Goal: Task Accomplishment & Management: Complete application form

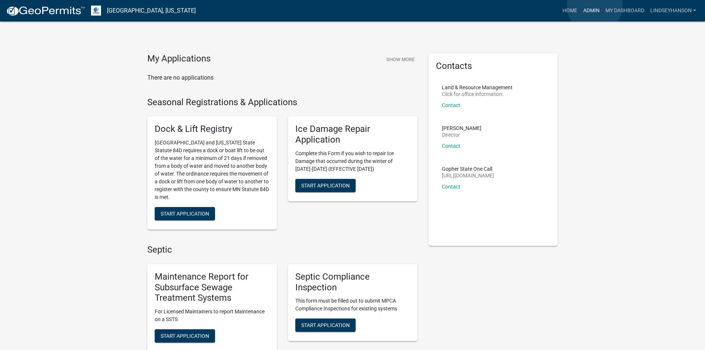
click at [594, 6] on link "Admin" at bounding box center [591, 11] width 22 height 14
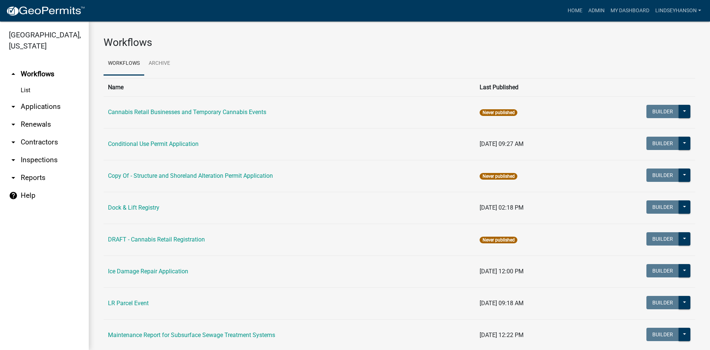
click at [66, 107] on link "arrow_drop_down Applications" at bounding box center [44, 107] width 89 height 18
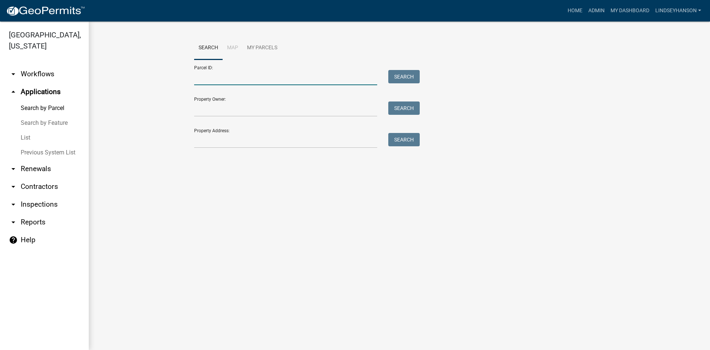
click at [202, 77] on input "Parcel ID:" at bounding box center [285, 77] width 183 height 15
paste input "10000110071001"
type input "10000110071001"
click at [409, 81] on button "Search" at bounding box center [403, 76] width 31 height 13
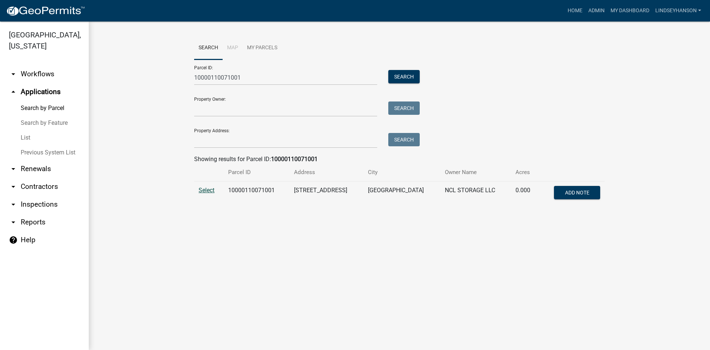
click at [201, 189] on span "Select" at bounding box center [207, 189] width 16 height 7
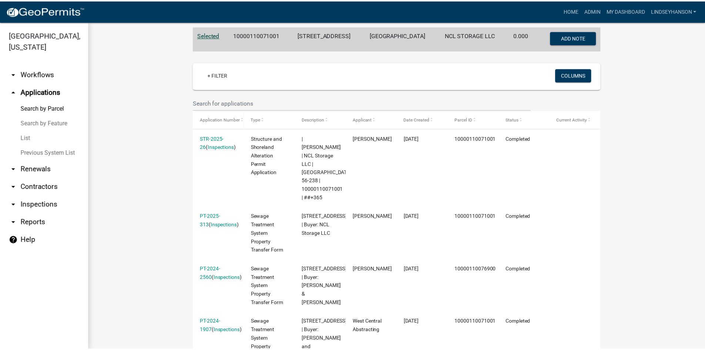
scroll to position [148, 0]
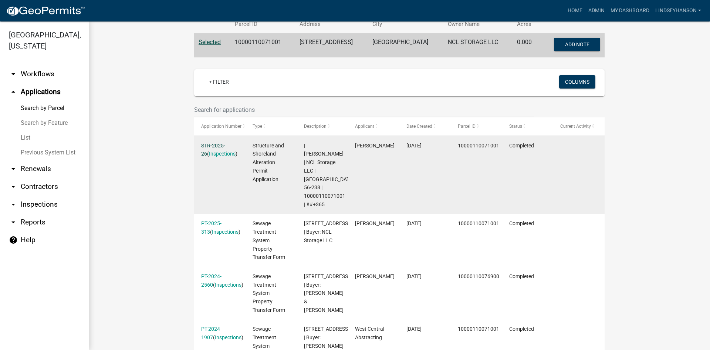
click at [223, 144] on link "STR-2025-26" at bounding box center [213, 149] width 24 height 14
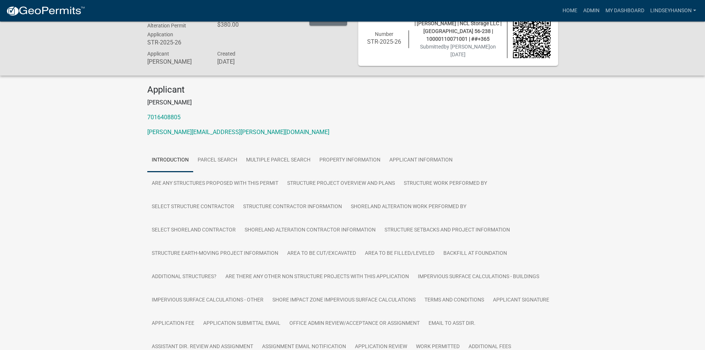
scroll to position [185, 0]
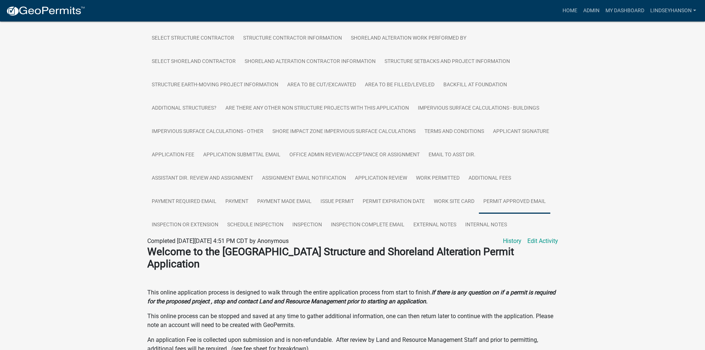
click at [502, 198] on link "Permit Approved Email" at bounding box center [514, 202] width 71 height 24
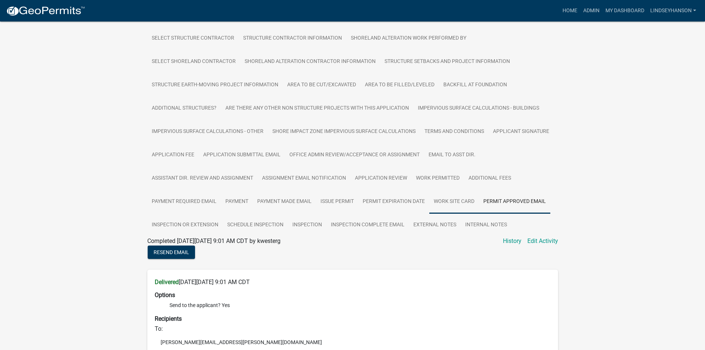
click at [440, 201] on link "Work Site Card" at bounding box center [454, 202] width 50 height 24
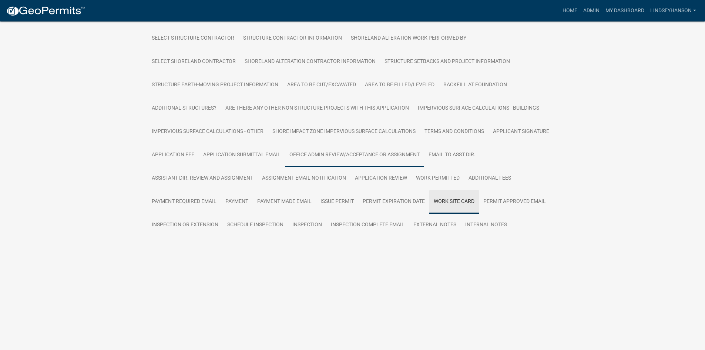
scroll to position [121, 0]
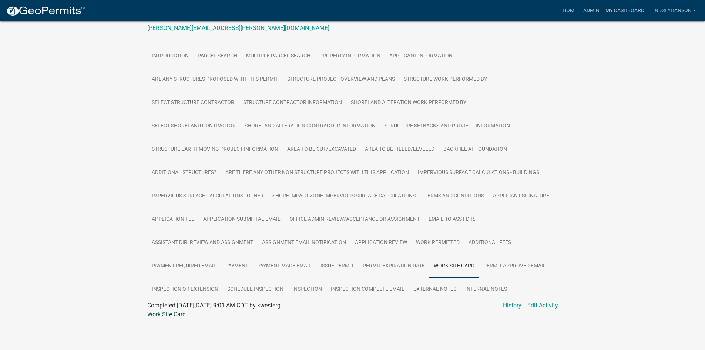
click at [180, 310] on link "Work Site Card" at bounding box center [166, 313] width 38 height 7
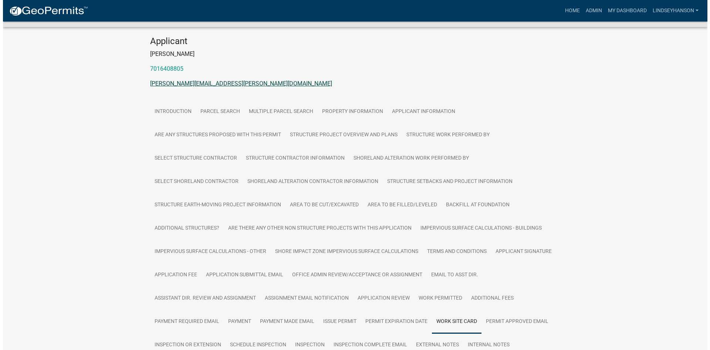
scroll to position [0, 0]
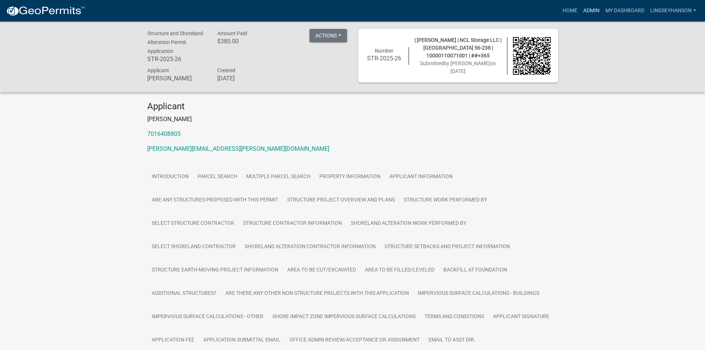
click at [593, 7] on link "Admin" at bounding box center [591, 11] width 22 height 14
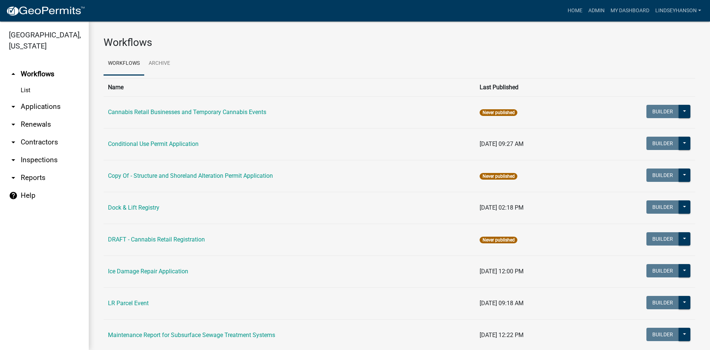
click at [63, 107] on link "arrow_drop_down Applications" at bounding box center [44, 107] width 89 height 18
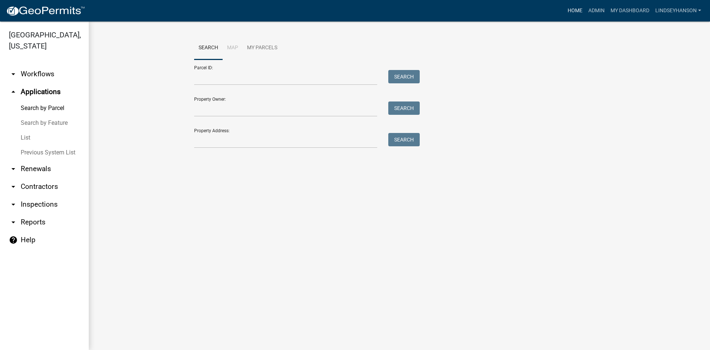
click at [575, 11] on link "Home" at bounding box center [575, 11] width 21 height 14
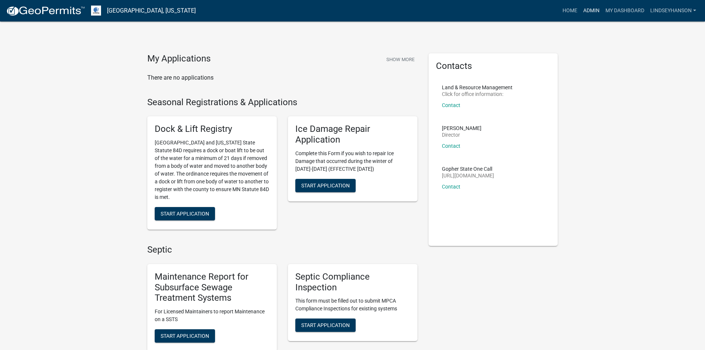
click at [589, 10] on link "Admin" at bounding box center [591, 11] width 22 height 14
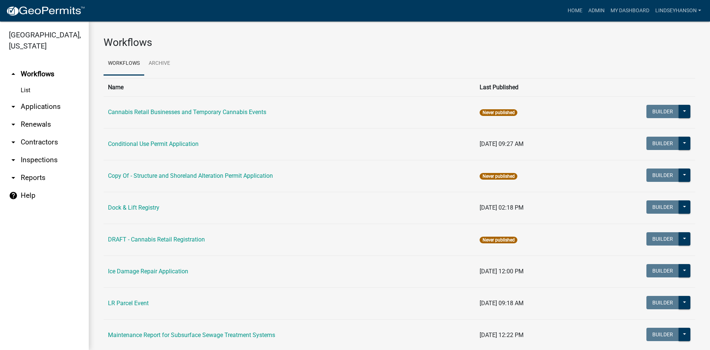
click at [35, 110] on link "arrow_drop_down Applications" at bounding box center [44, 107] width 89 height 18
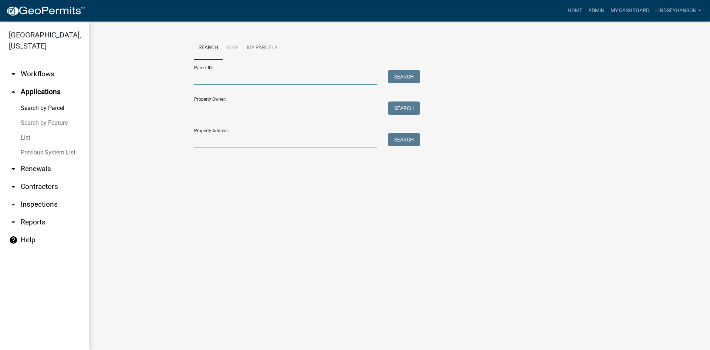
click at [313, 81] on input "Parcel ID:" at bounding box center [285, 77] width 183 height 15
paste input "46000990720000"
type input "46000990720000"
click at [412, 73] on button "Search" at bounding box center [403, 76] width 31 height 13
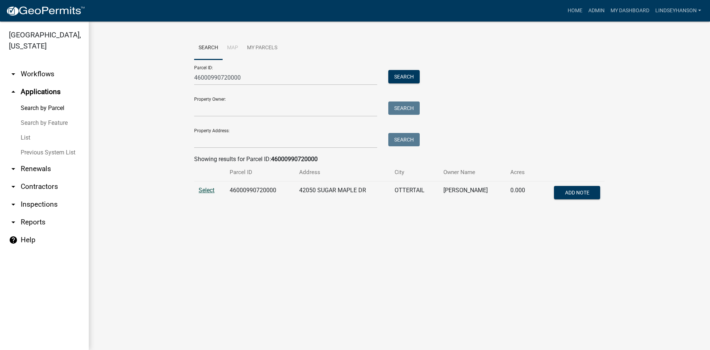
click at [205, 190] on span "Select" at bounding box center [207, 189] width 16 height 7
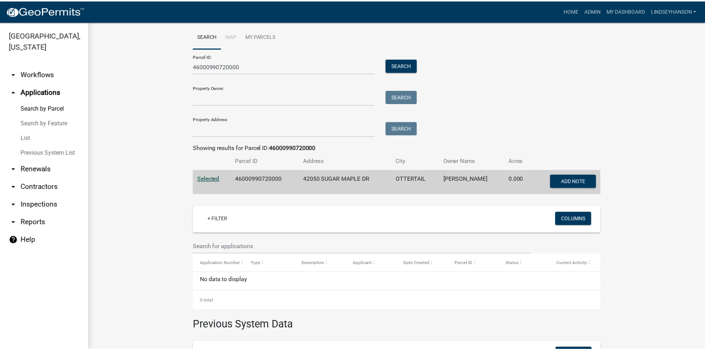
scroll to position [11, 0]
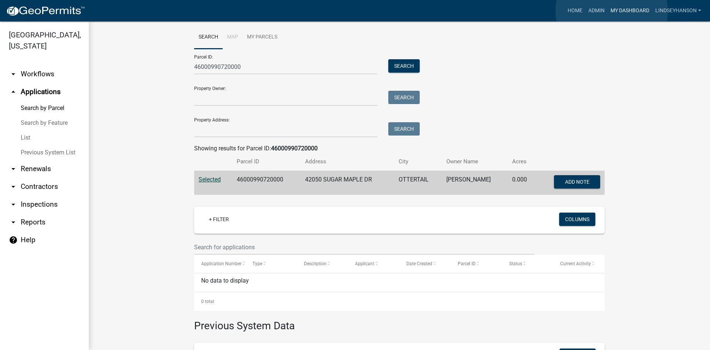
click at [612, 11] on link "My Dashboard" at bounding box center [630, 11] width 45 height 14
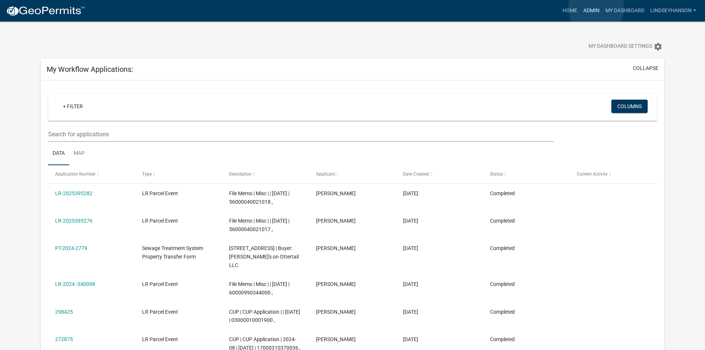
click at [596, 8] on link "Admin" at bounding box center [591, 11] width 22 height 14
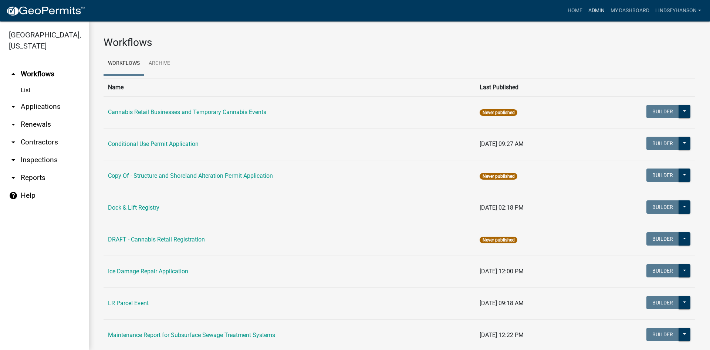
click at [599, 13] on link "Admin" at bounding box center [597, 11] width 22 height 14
click at [574, 10] on link "Home" at bounding box center [575, 11] width 21 height 14
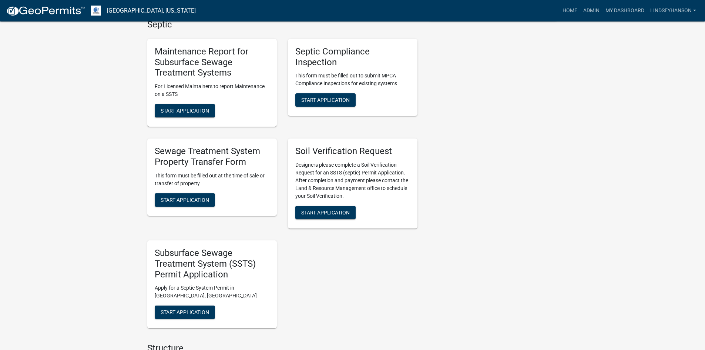
scroll to position [262, 0]
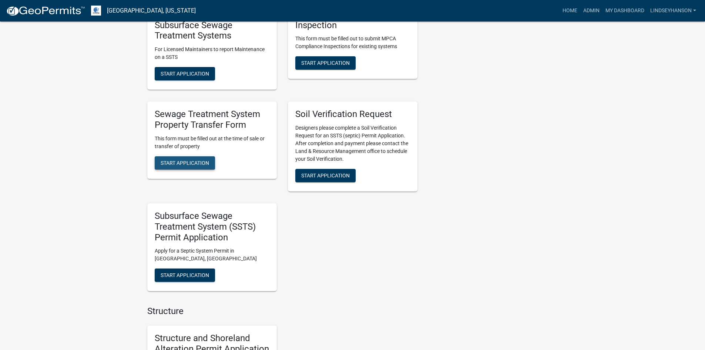
click at [197, 165] on span "Start Application" at bounding box center [185, 162] width 48 height 6
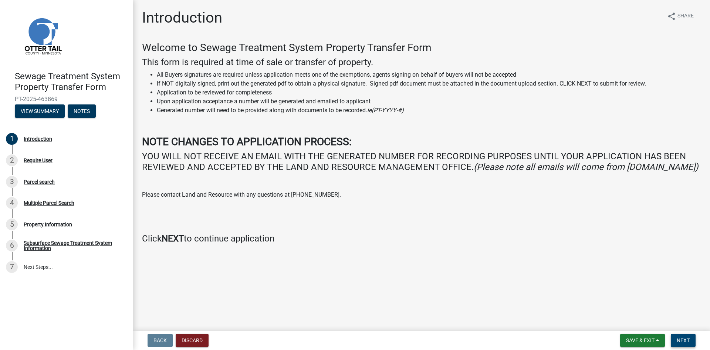
click at [682, 338] on span "Next" at bounding box center [683, 340] width 13 height 6
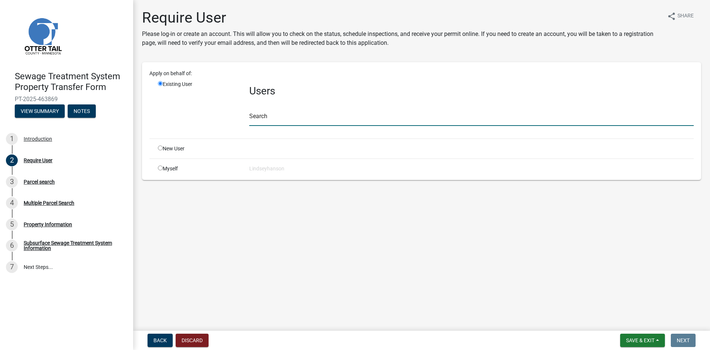
click at [316, 118] on input "text" at bounding box center [471, 118] width 445 height 15
type input "L&r Assistan"
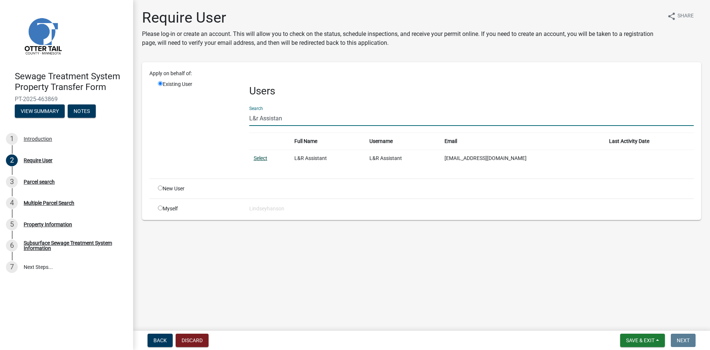
click at [261, 160] on link "Select" at bounding box center [261, 158] width 14 height 6
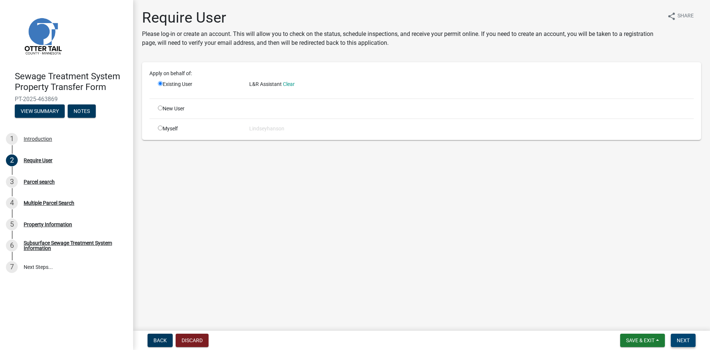
click at [676, 346] on button "Next" at bounding box center [683, 339] width 25 height 13
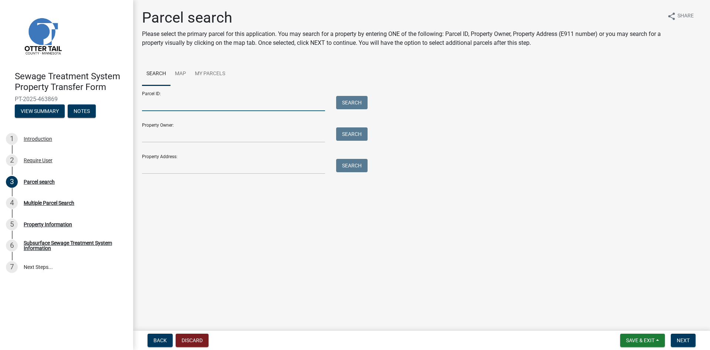
click at [240, 99] on input "Parcel ID:" at bounding box center [233, 103] width 183 height 15
paste input "46000990720000"
type input "46000990720000"
click at [346, 90] on div "Parcel ID: 46000990720000 Search" at bounding box center [253, 98] width 222 height 26
click at [345, 97] on button "Search" at bounding box center [351, 102] width 31 height 13
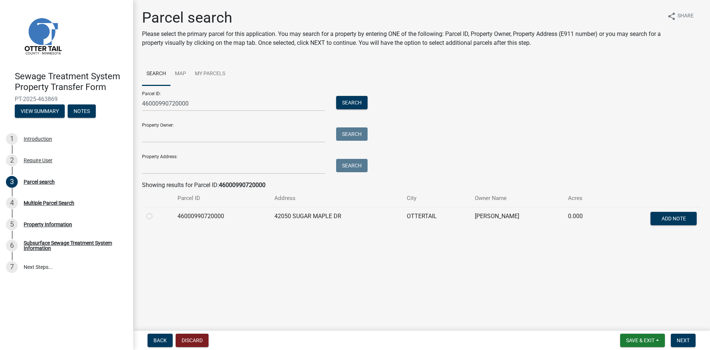
click at [155, 212] on label at bounding box center [155, 212] width 0 height 0
click at [155, 215] on input "radio" at bounding box center [157, 214] width 5 height 5
radio input "true"
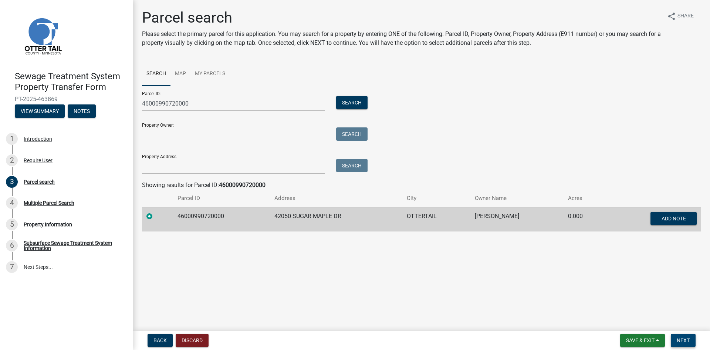
click at [682, 337] on span "Next" at bounding box center [683, 340] width 13 height 6
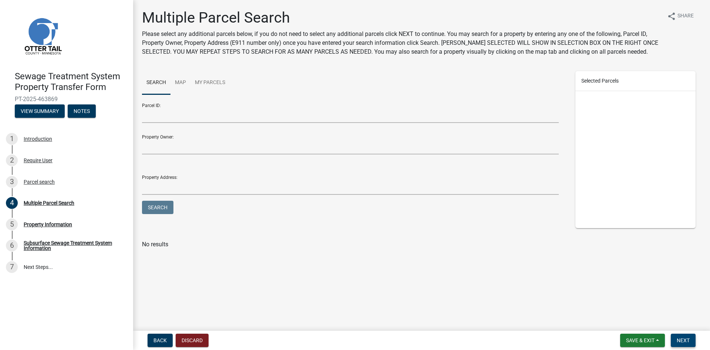
click at [682, 337] on span "Next" at bounding box center [683, 340] width 13 height 6
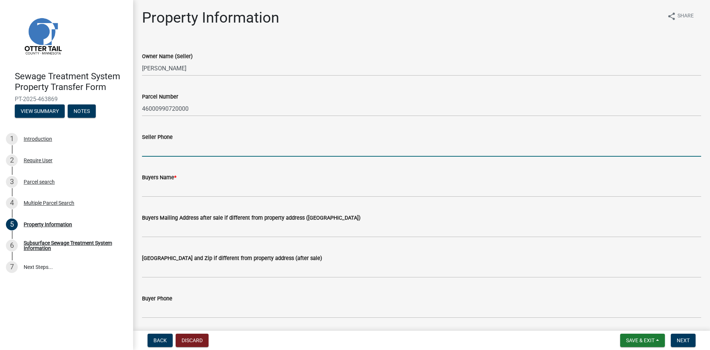
click at [179, 143] on input "Seller Phone" at bounding box center [421, 148] width 559 height 15
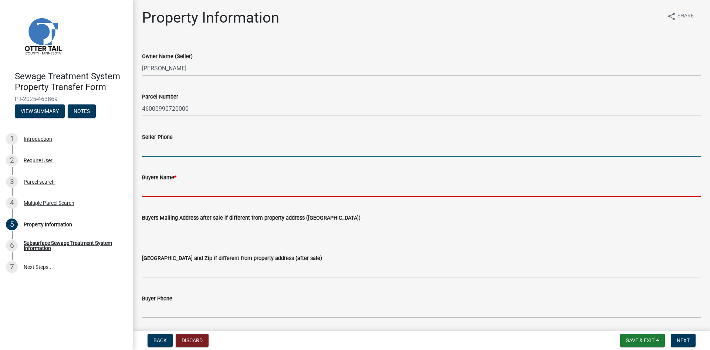
click at [161, 182] on input "Buyers Name *" at bounding box center [421, 189] width 559 height 15
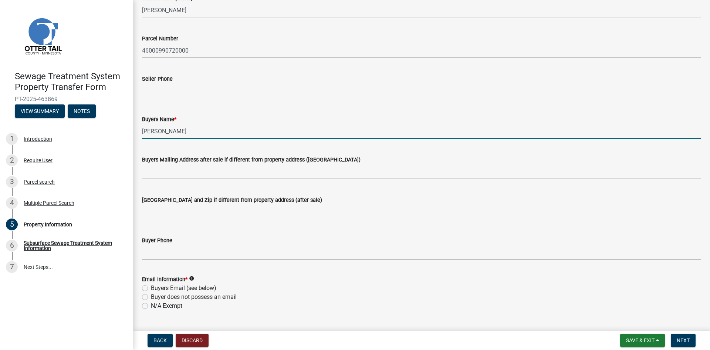
scroll to position [60, 0]
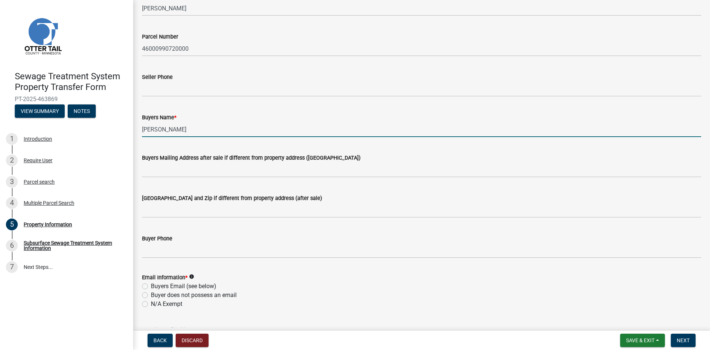
type input "[PERSON_NAME]"
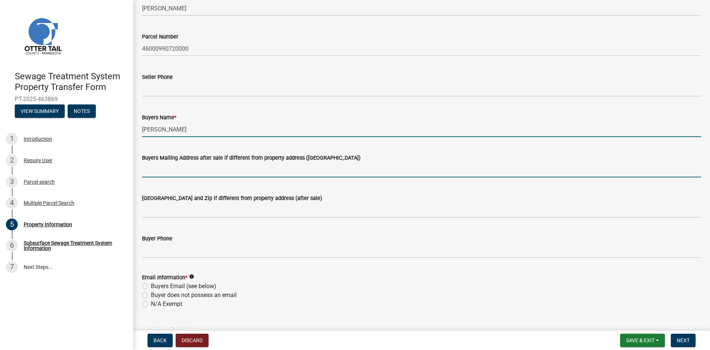
click at [226, 171] on input "Buyers Mailing Address after sale if different from property address ([GEOGRAPH…" at bounding box center [421, 169] width 559 height 15
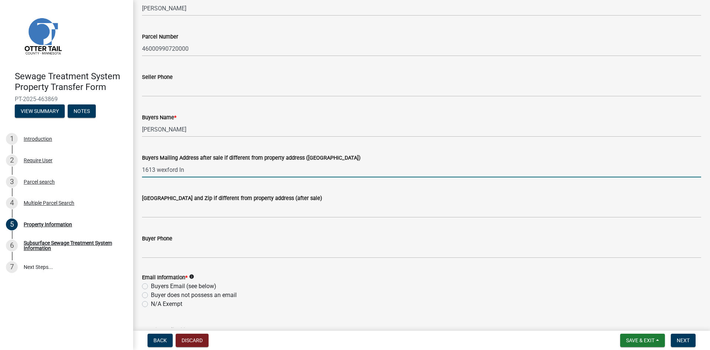
type input "1613 wexford ln"
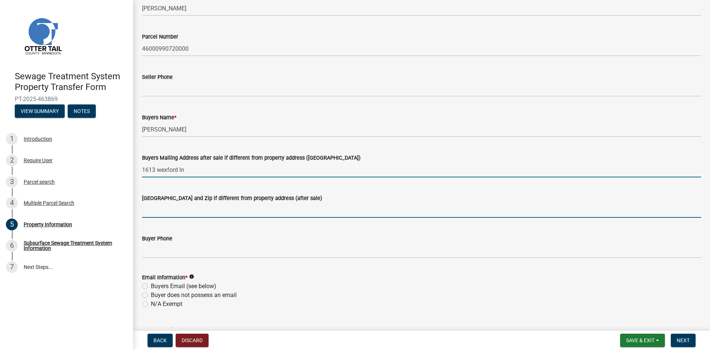
click at [192, 213] on input "[GEOGRAPHIC_DATA] and Zip if different from property address (after sale)" at bounding box center [421, 209] width 559 height 15
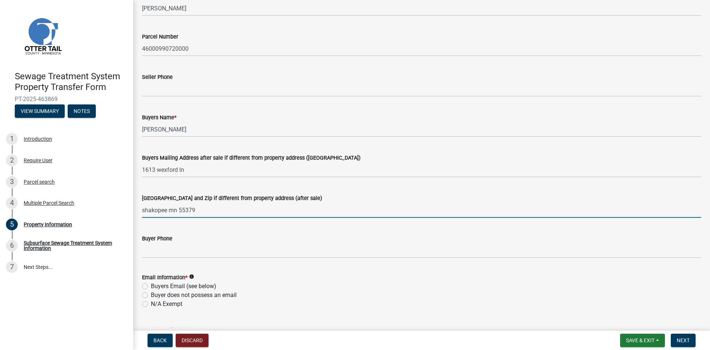
type input "shakopee mn 55379"
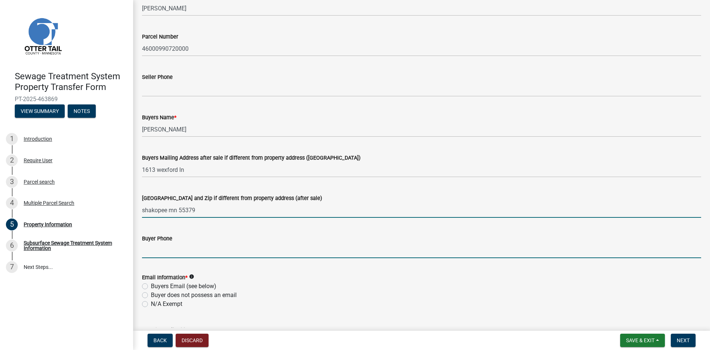
click at [180, 252] on input "Buyer Phone" at bounding box center [421, 250] width 559 height 15
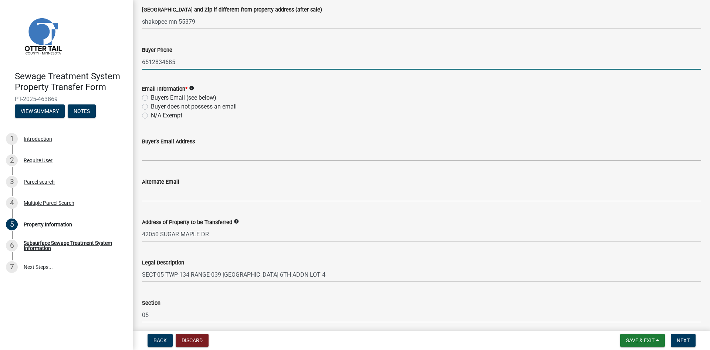
scroll to position [250, 0]
type input "6512834685"
click at [151, 98] on label "Buyers Email (see below)" at bounding box center [183, 96] width 65 height 9
click at [151, 97] on input "Buyers Email (see below)" at bounding box center [153, 94] width 5 height 5
radio input "true"
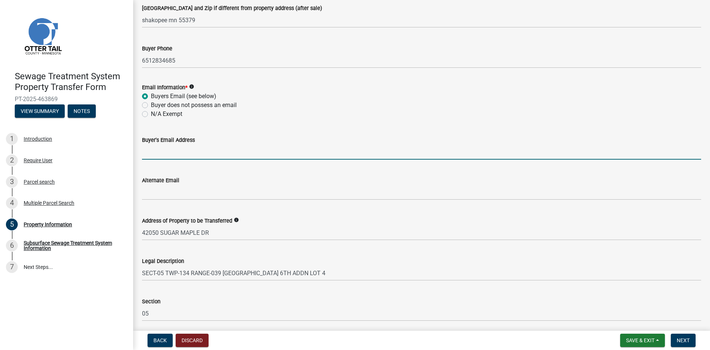
click at [190, 153] on input "Buyer's Email Address" at bounding box center [421, 151] width 559 height 15
type input "[EMAIL_ADDRESS][DOMAIN_NAME]"
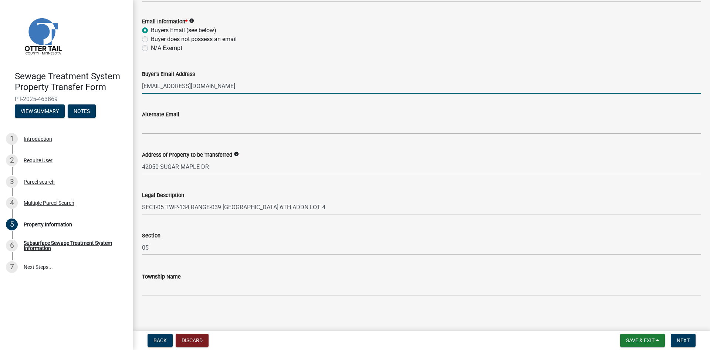
scroll to position [319, 0]
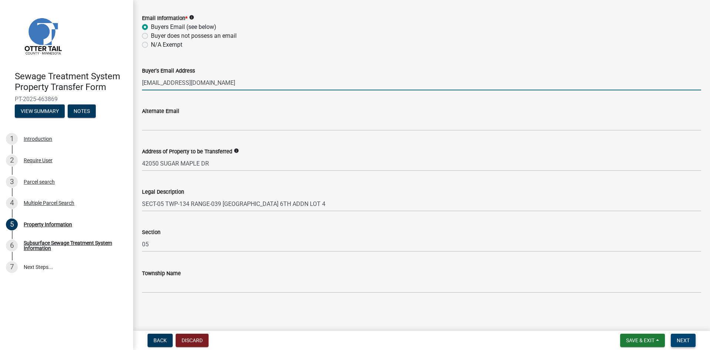
click at [686, 344] on button "Next" at bounding box center [683, 339] width 25 height 13
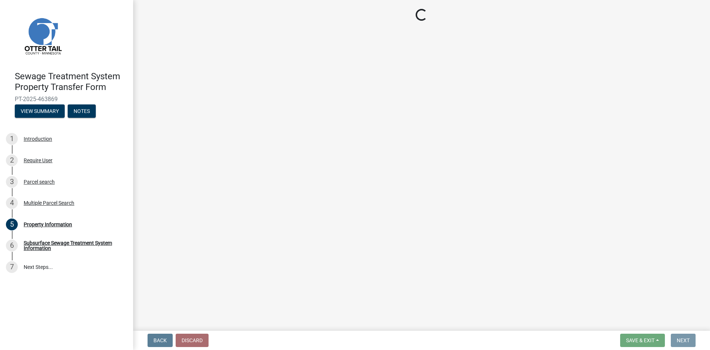
scroll to position [0, 0]
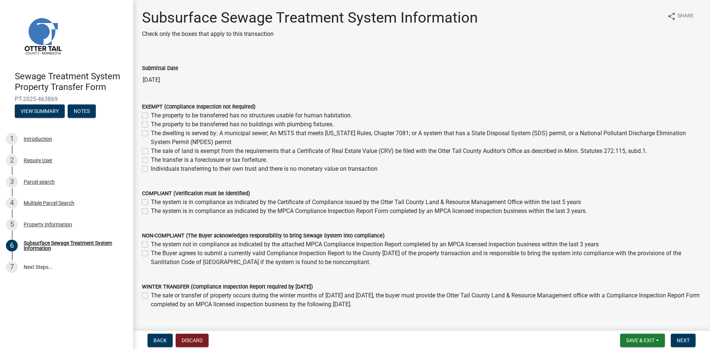
click at [151, 125] on label "The property to be transferred has no buildings with plumbing fixtures." at bounding box center [242, 124] width 183 height 9
click at [151, 125] on input "The property to be transferred has no buildings with plumbing fixtures." at bounding box center [153, 122] width 5 height 5
checkbox input "true"
checkbox input "false"
checkbox input "true"
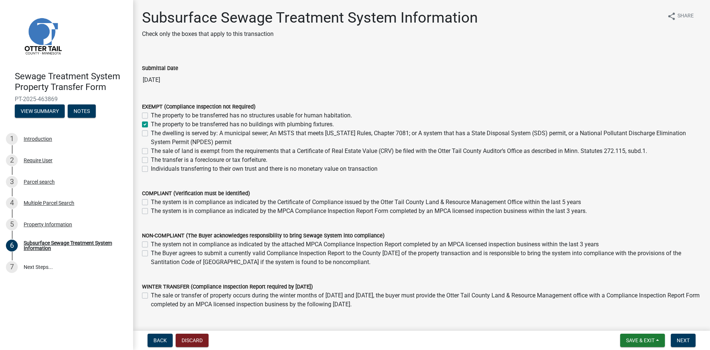
checkbox input "false"
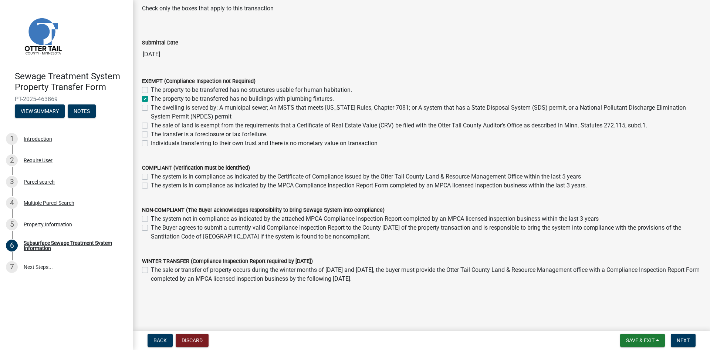
scroll to position [40, 0]
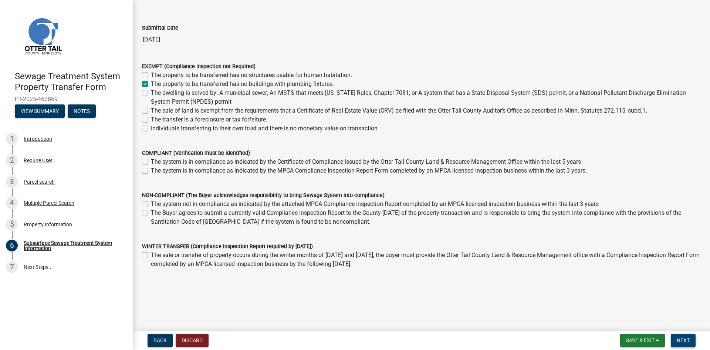
click at [688, 340] on span "Next" at bounding box center [683, 340] width 13 height 6
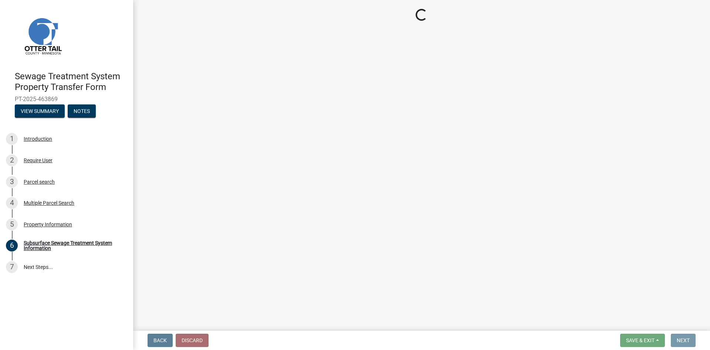
scroll to position [0, 0]
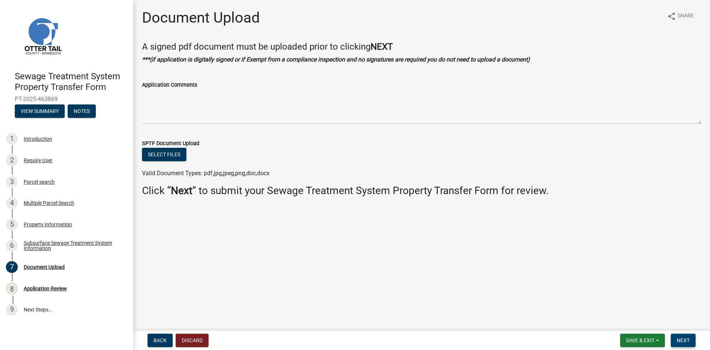
click at [690, 339] on button "Next" at bounding box center [683, 339] width 25 height 13
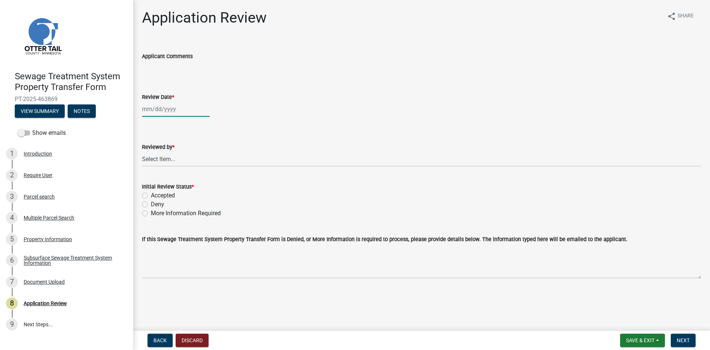
click at [181, 109] on div at bounding box center [176, 108] width 68 height 15
select select "8"
select select "2025"
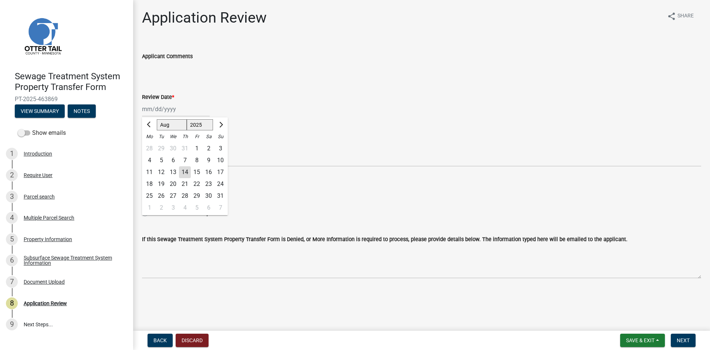
click at [183, 171] on div "14" at bounding box center [185, 172] width 12 height 12
type input "[DATE]"
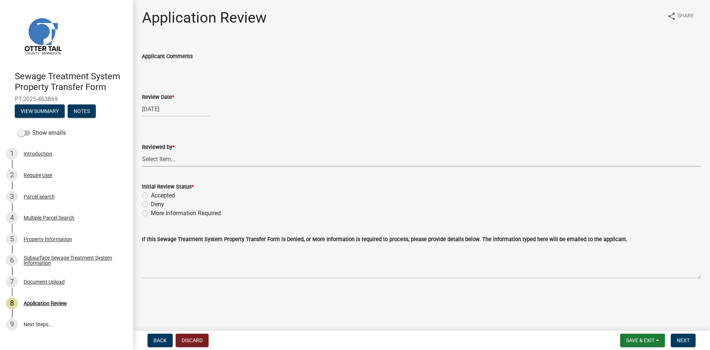
click at [179, 158] on select "Select Item... [PERSON_NAME] [PERSON_NAME] [PERSON_NAME] [PERSON_NAME] [PERSON_…" at bounding box center [421, 158] width 559 height 15
click at [142, 151] on select "Select Item... [PERSON_NAME] [PERSON_NAME] [PERSON_NAME] [PERSON_NAME] [PERSON_…" at bounding box center [421, 158] width 559 height 15
select select "2217fab6-25d2-4df2-8e35-18ddd05e0fe8"
click at [164, 195] on label "Accepted" at bounding box center [163, 195] width 24 height 9
click at [156, 195] on input "Accepted" at bounding box center [153, 193] width 5 height 5
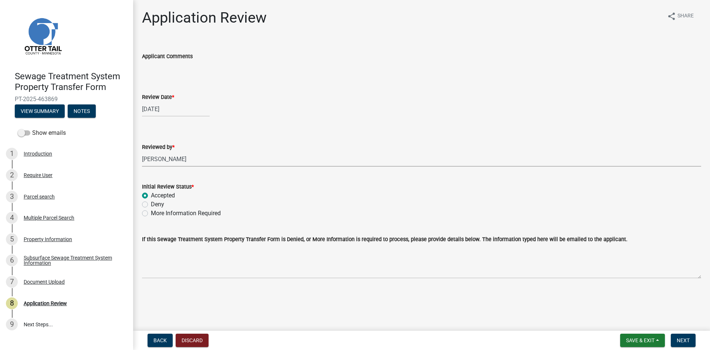
radio input "true"
click at [692, 343] on button "Next" at bounding box center [683, 339] width 25 height 13
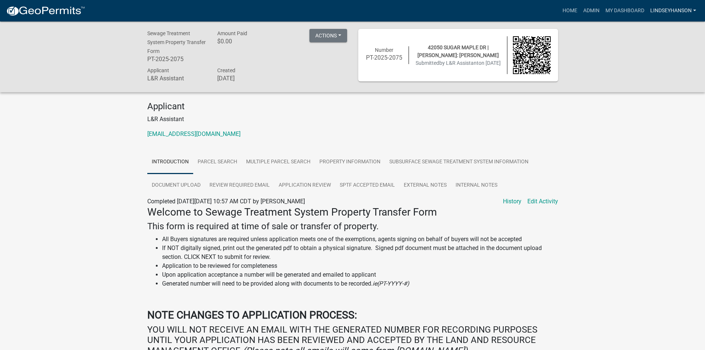
click at [694, 11] on link "Lindseyhanson" at bounding box center [673, 11] width 52 height 14
click at [587, 11] on link "Admin" at bounding box center [591, 11] width 22 height 14
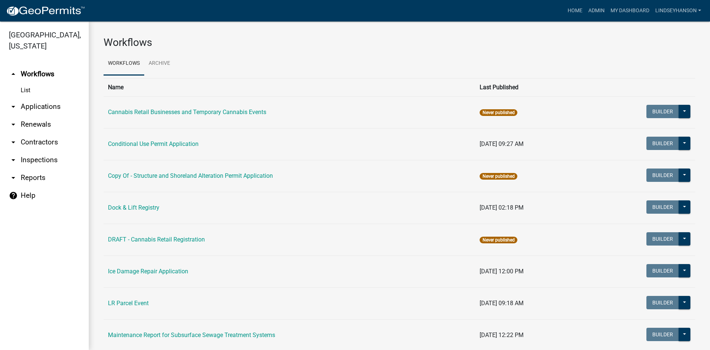
click at [49, 106] on link "arrow_drop_down Applications" at bounding box center [44, 107] width 89 height 18
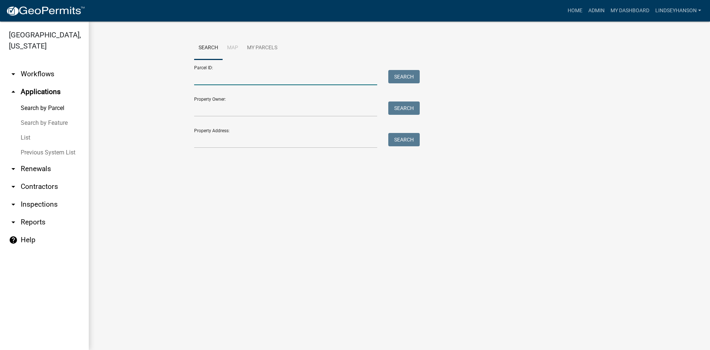
drag, startPoint x: 209, startPoint y: 80, endPoint x: 209, endPoint y: 85, distance: 5.2
click at [209, 80] on input "Parcel ID:" at bounding box center [285, 77] width 183 height 15
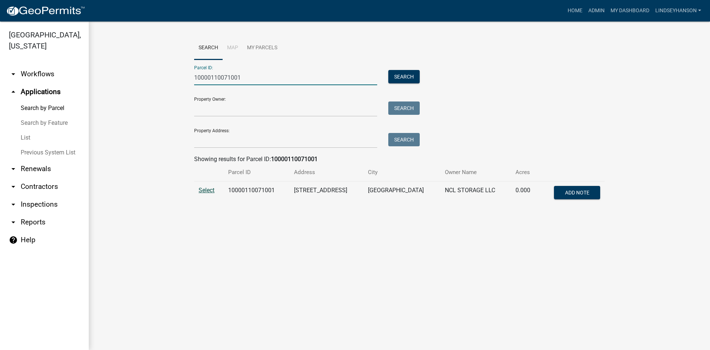
type input "10000110071001"
click at [204, 187] on span "Select" at bounding box center [207, 189] width 16 height 7
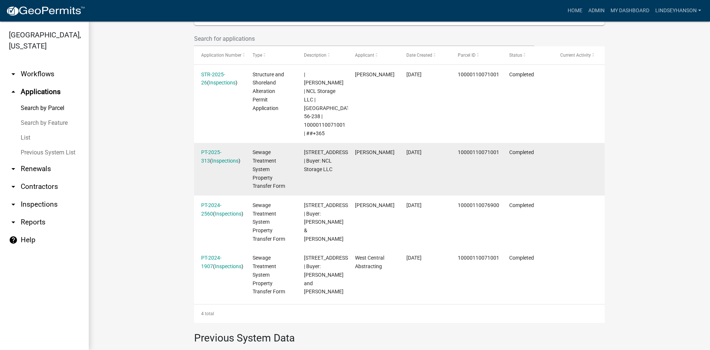
scroll to position [222, 0]
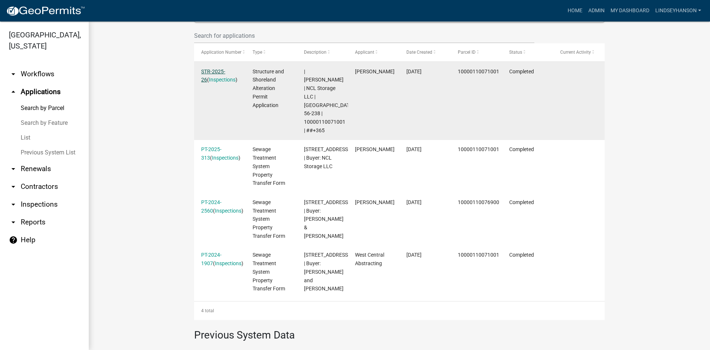
click at [213, 72] on link "STR-2025-26" at bounding box center [213, 75] width 24 height 14
